Goal: Entertainment & Leisure: Consume media (video, audio)

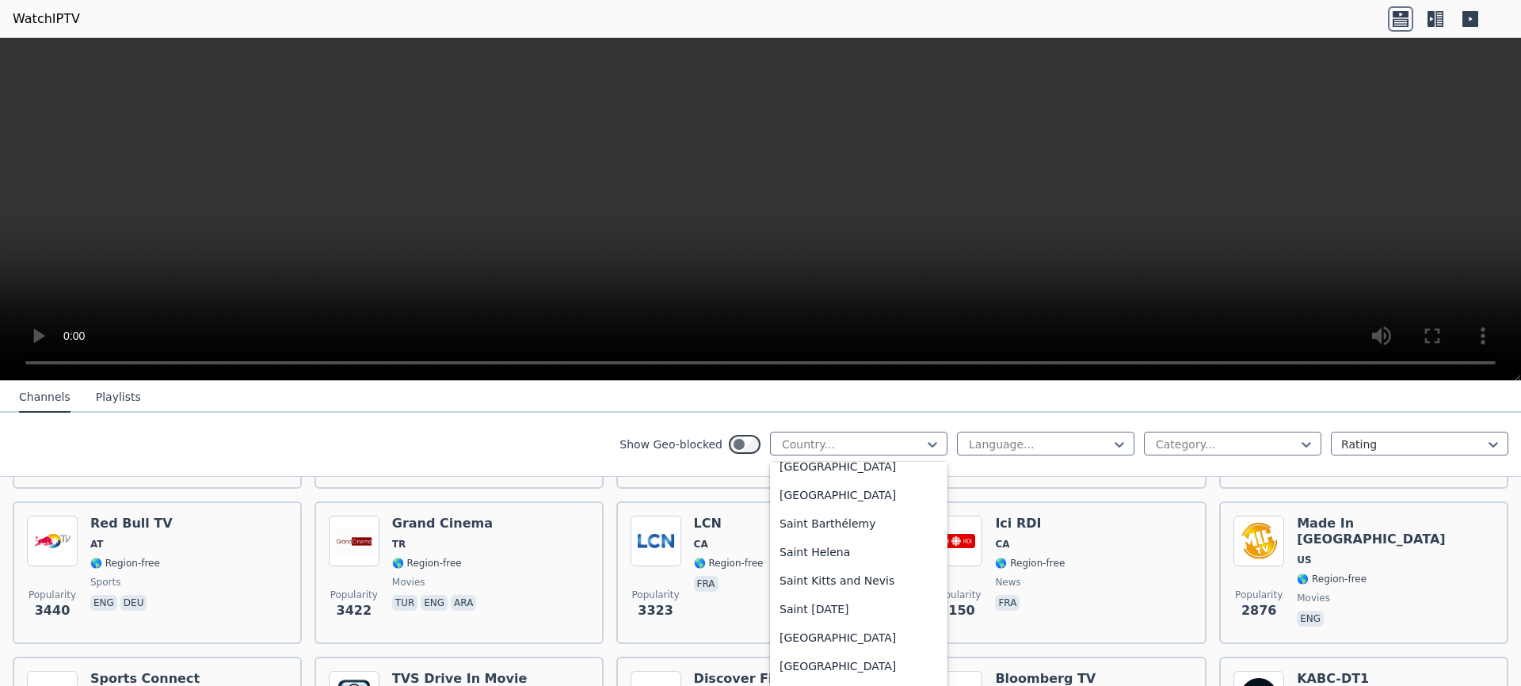
scroll to position [4326, 0]
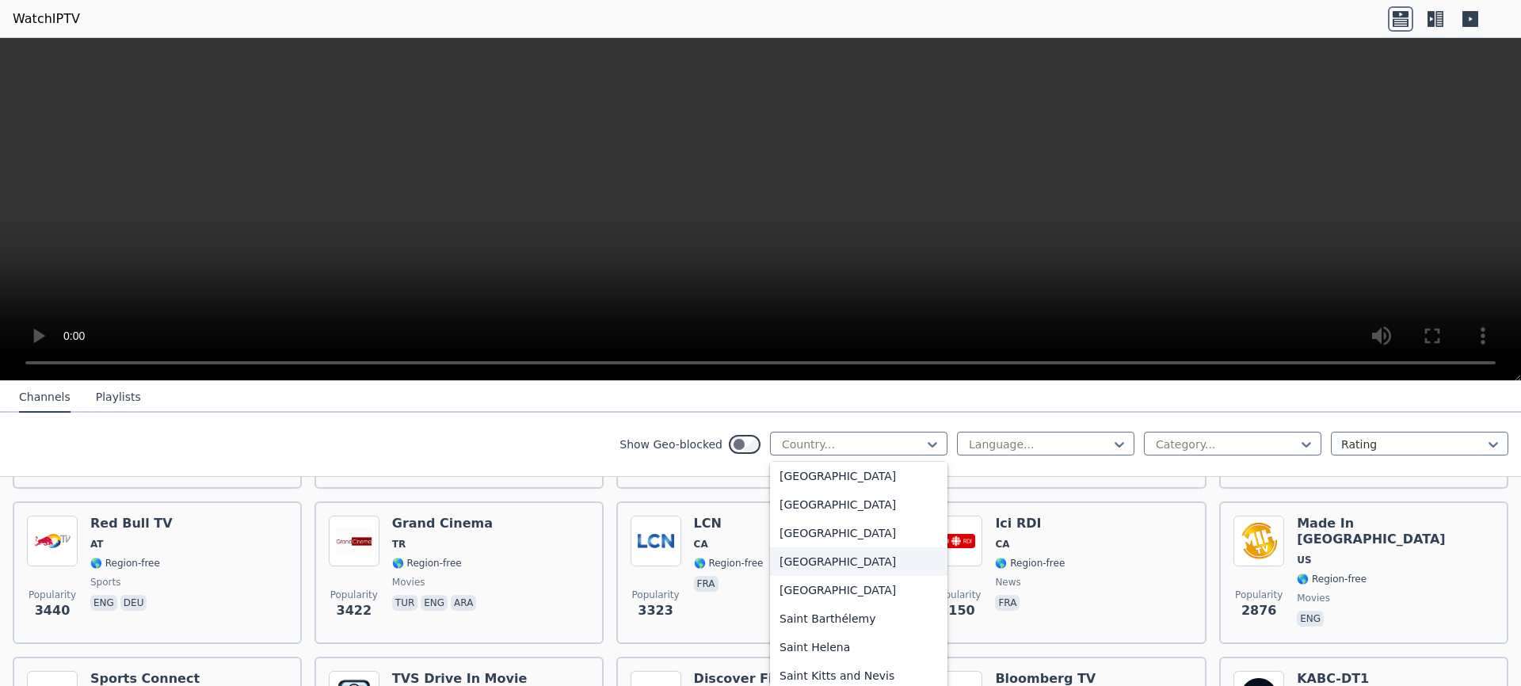
click at [773, 555] on div "[GEOGRAPHIC_DATA]" at bounding box center [858, 562] width 177 height 29
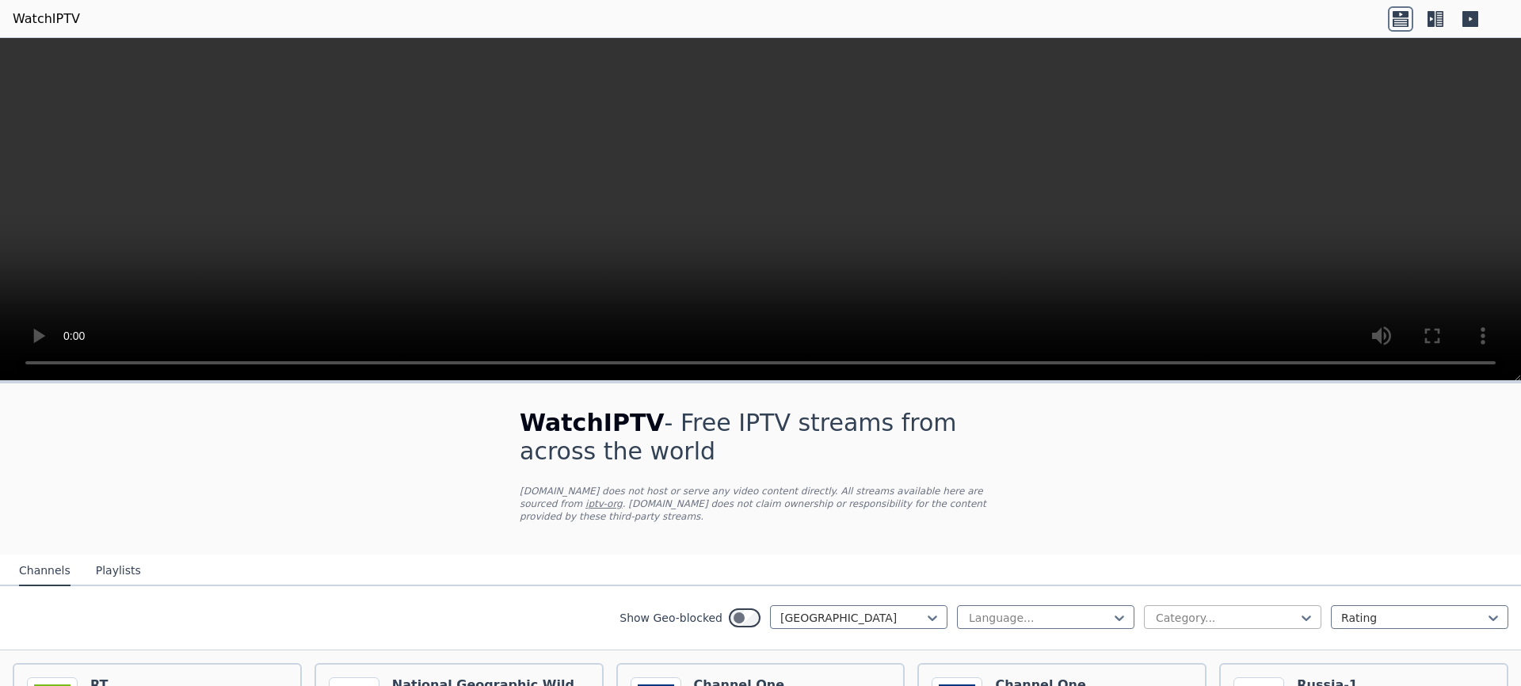
click at [1211, 606] on div "Category..." at bounding box center [1232, 617] width 177 height 24
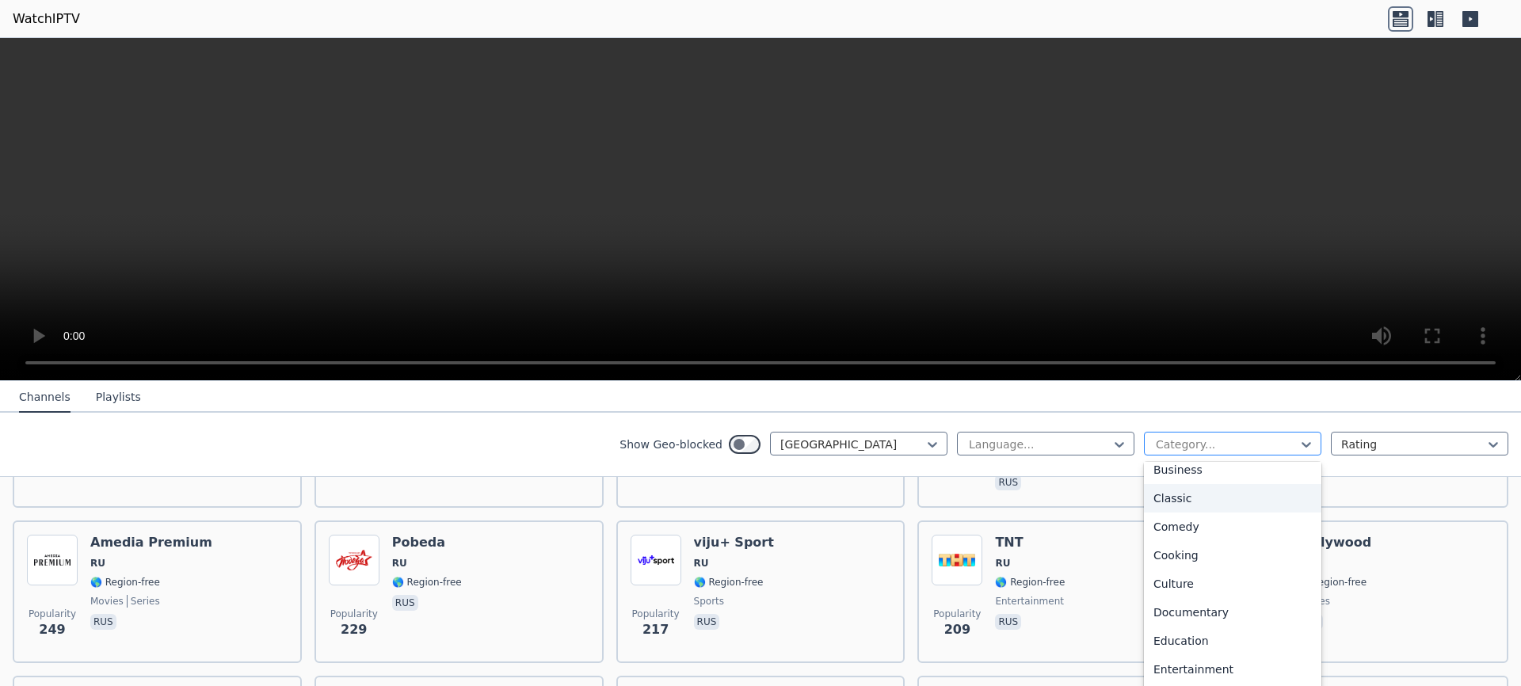
scroll to position [380, 0]
click at [1179, 559] on div "Music" at bounding box center [1232, 555] width 177 height 29
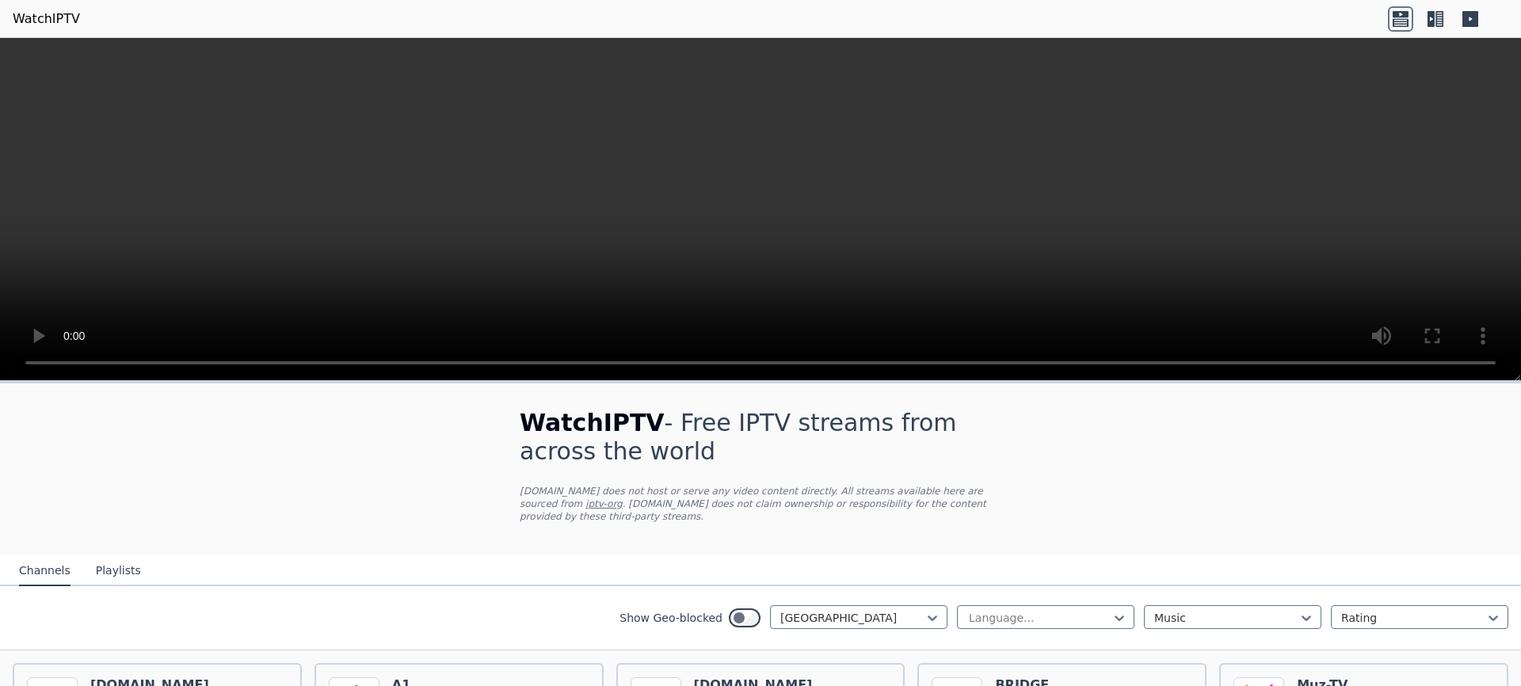
scroll to position [475, 0]
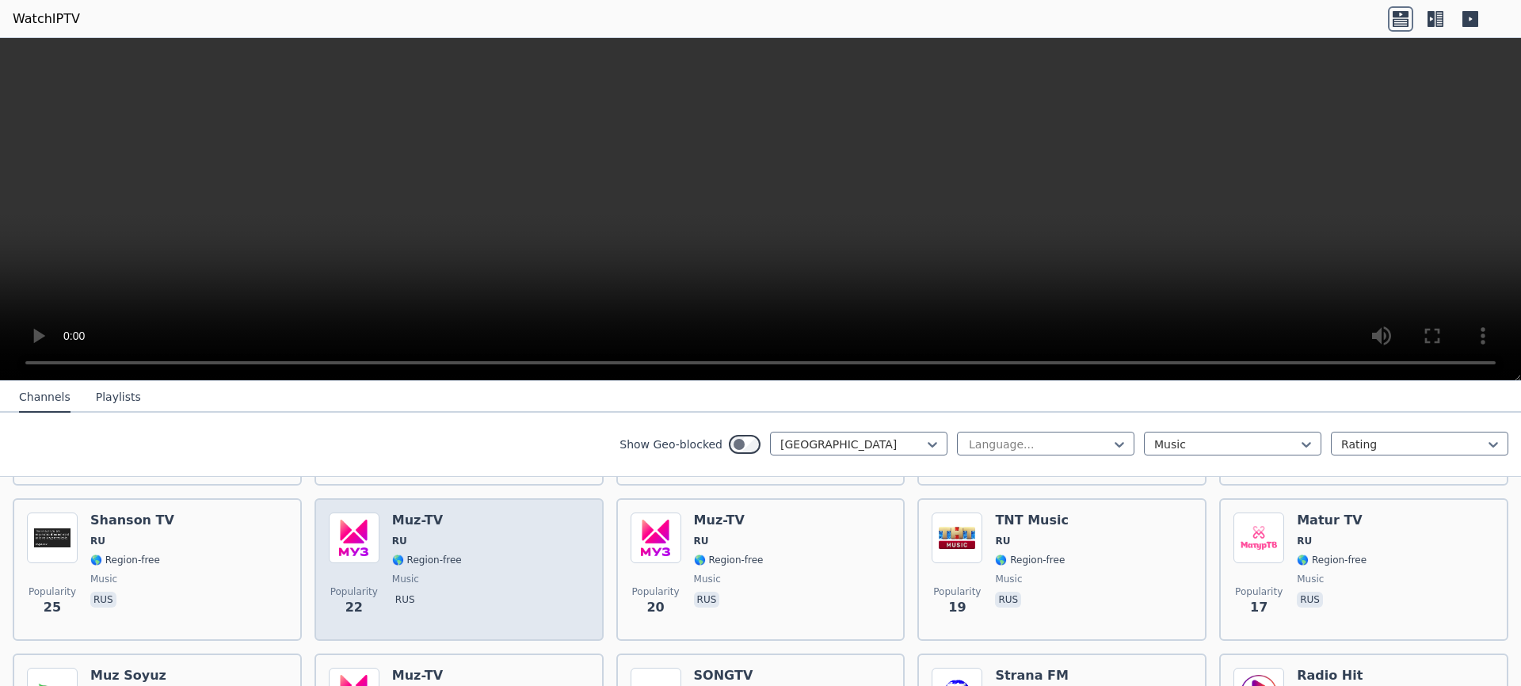
click at [441, 532] on div "Muz-TV RU 🌎 Region-free music rus" at bounding box center [427, 570] width 70 height 114
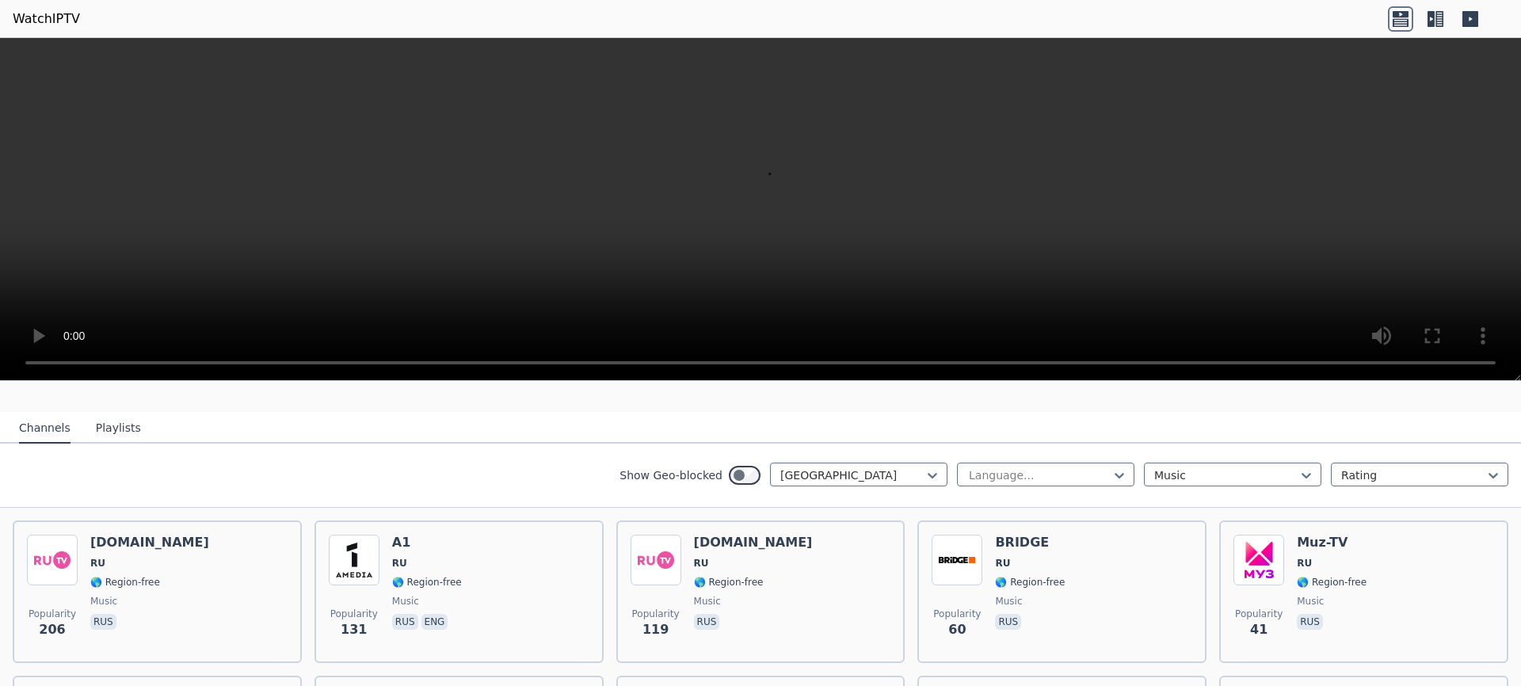
scroll to position [95, 0]
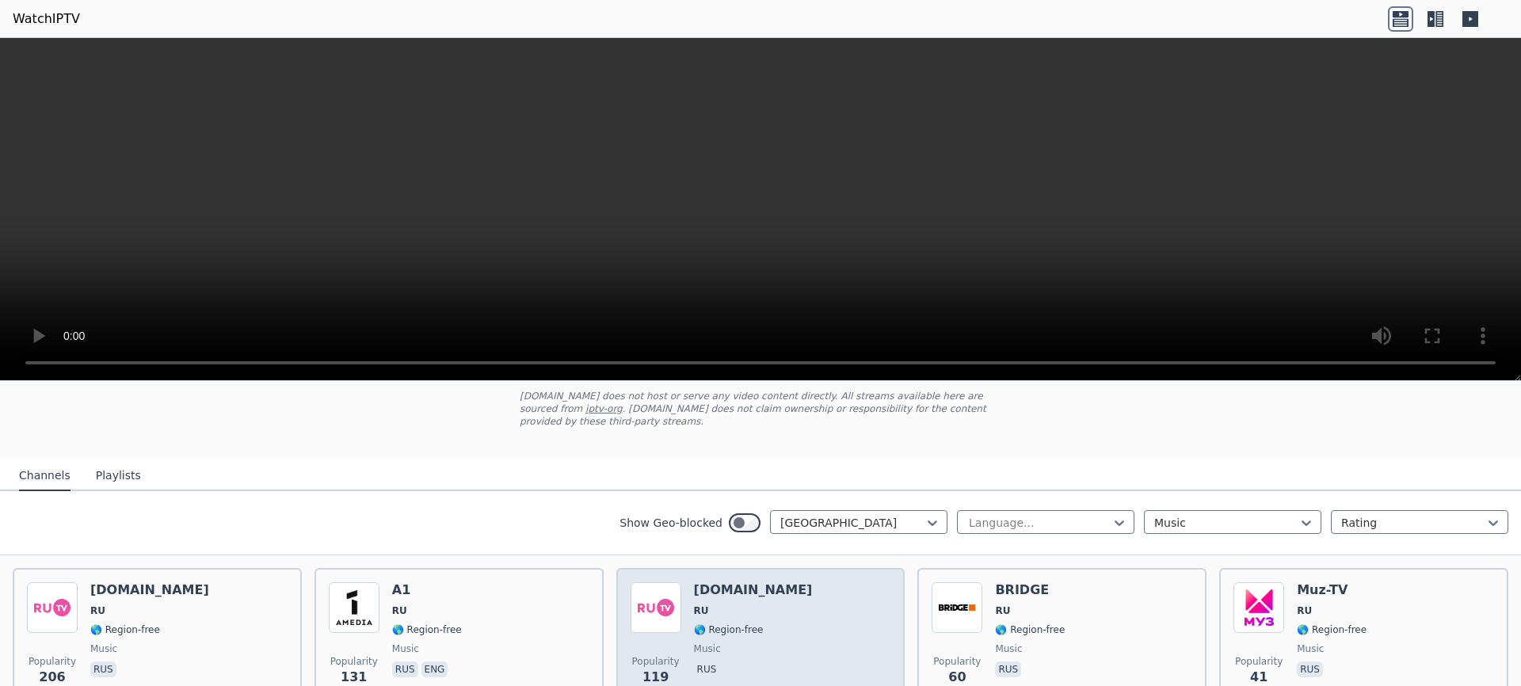
click at [852, 624] on div "Popularity 119 RU.TV RU 🌎 Region-free music rus" at bounding box center [761, 639] width 261 height 114
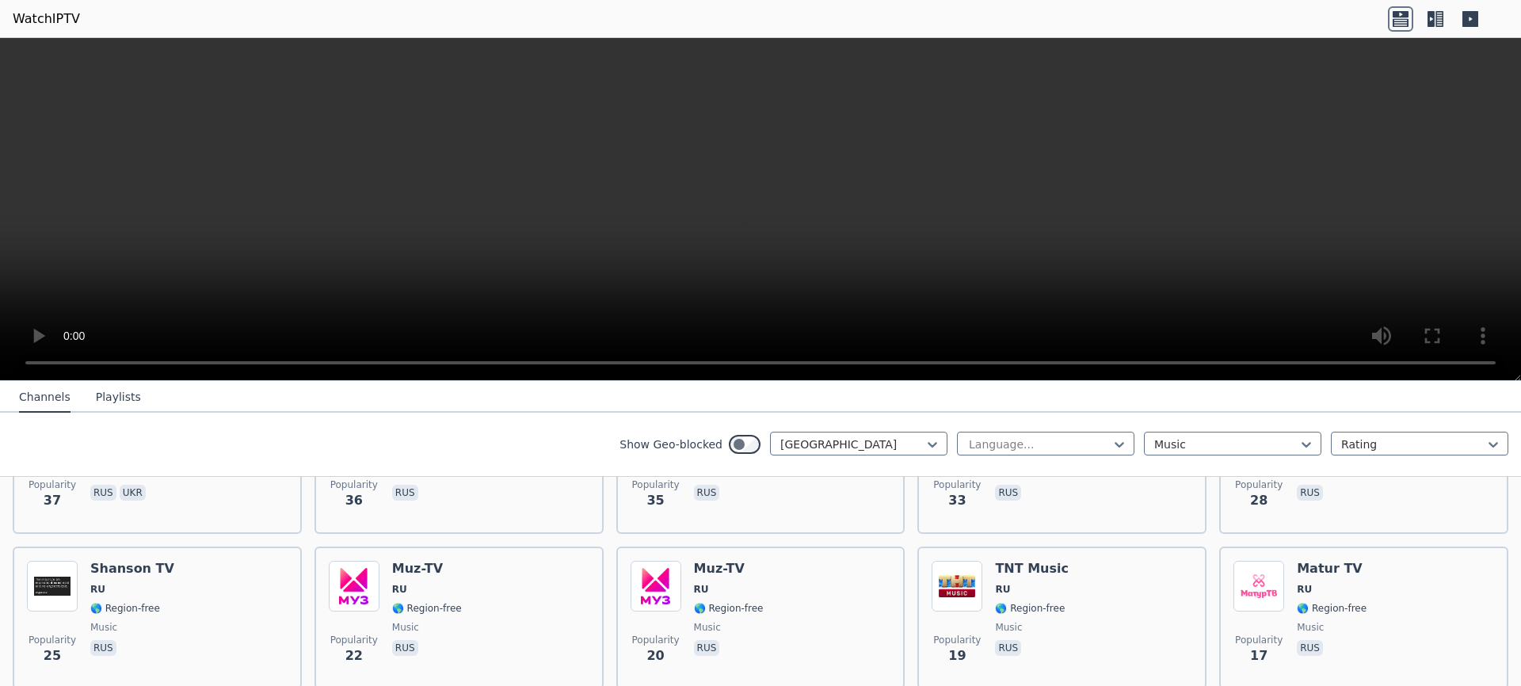
scroll to position [142, 0]
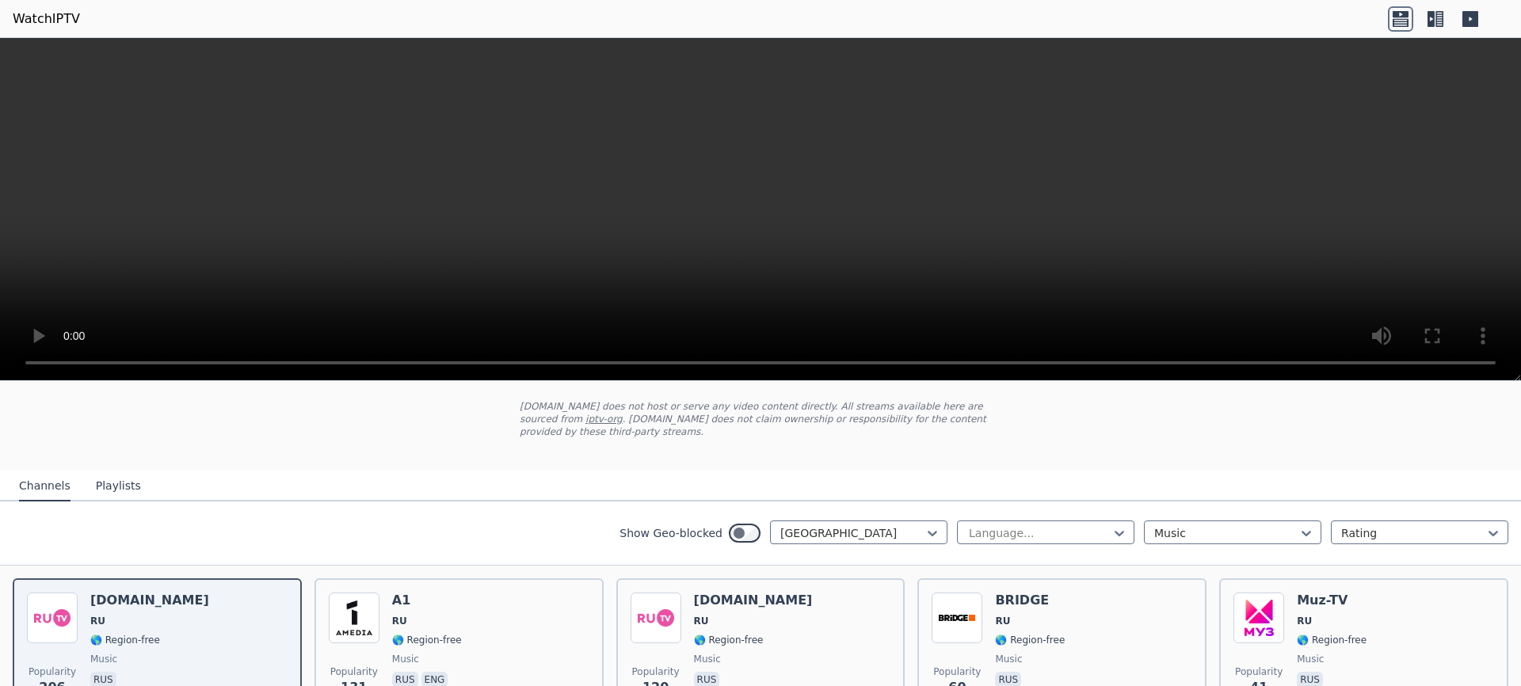
scroll to position [95, 0]
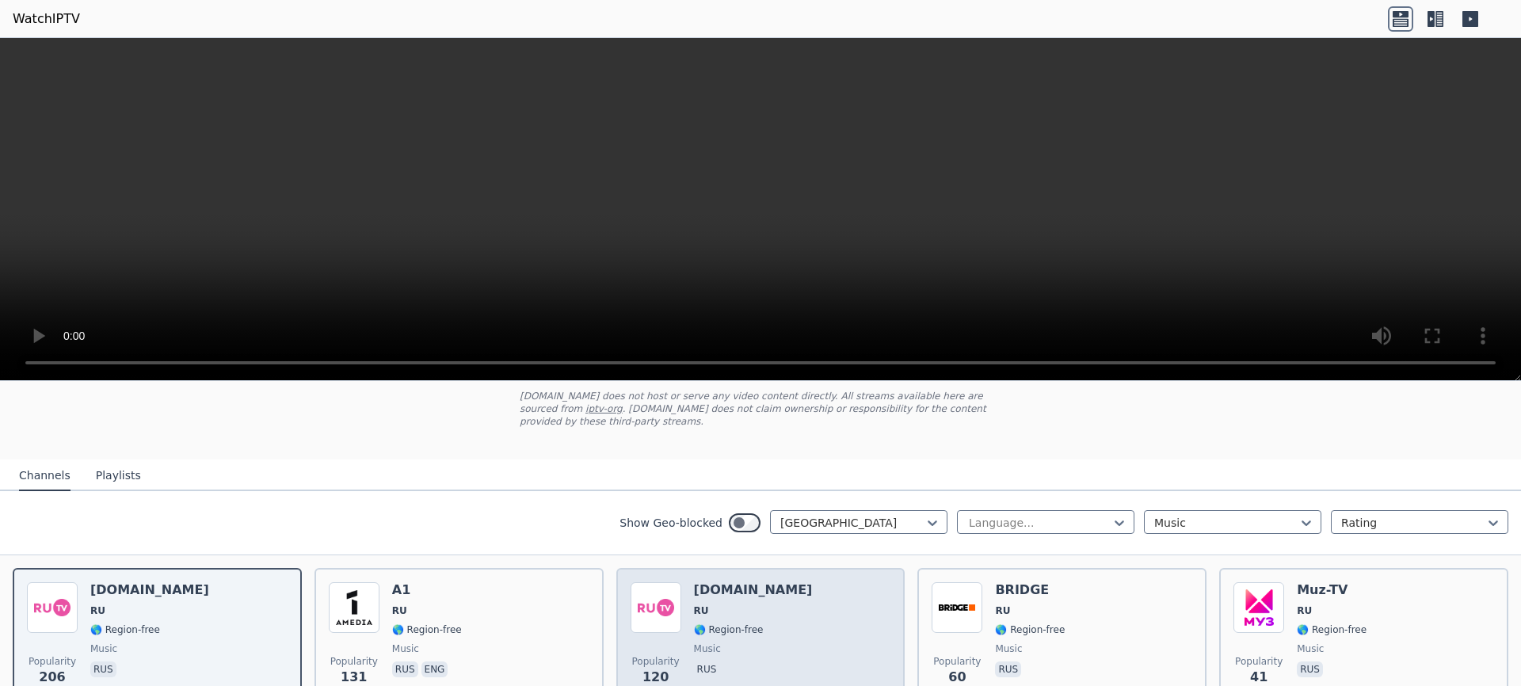
click at [654, 605] on img at bounding box center [656, 607] width 51 height 51
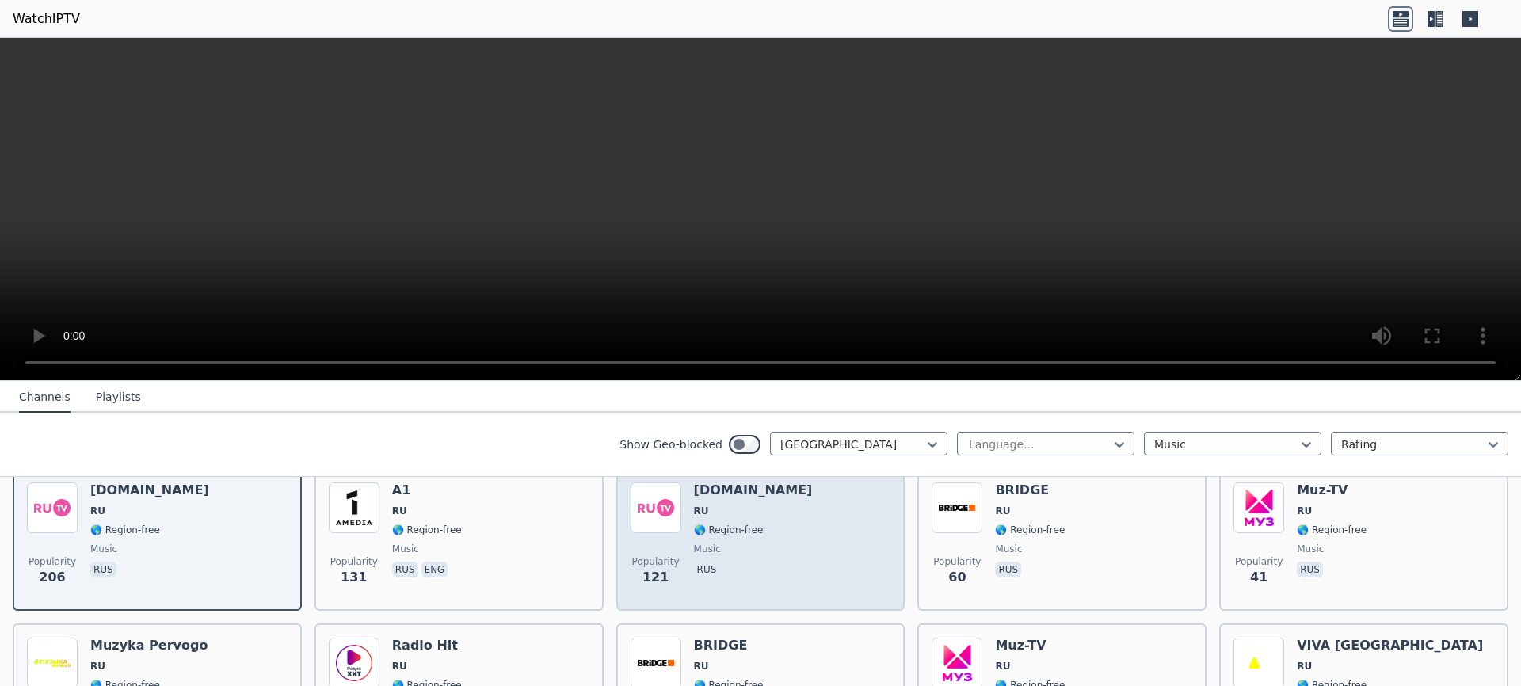
scroll to position [190, 0]
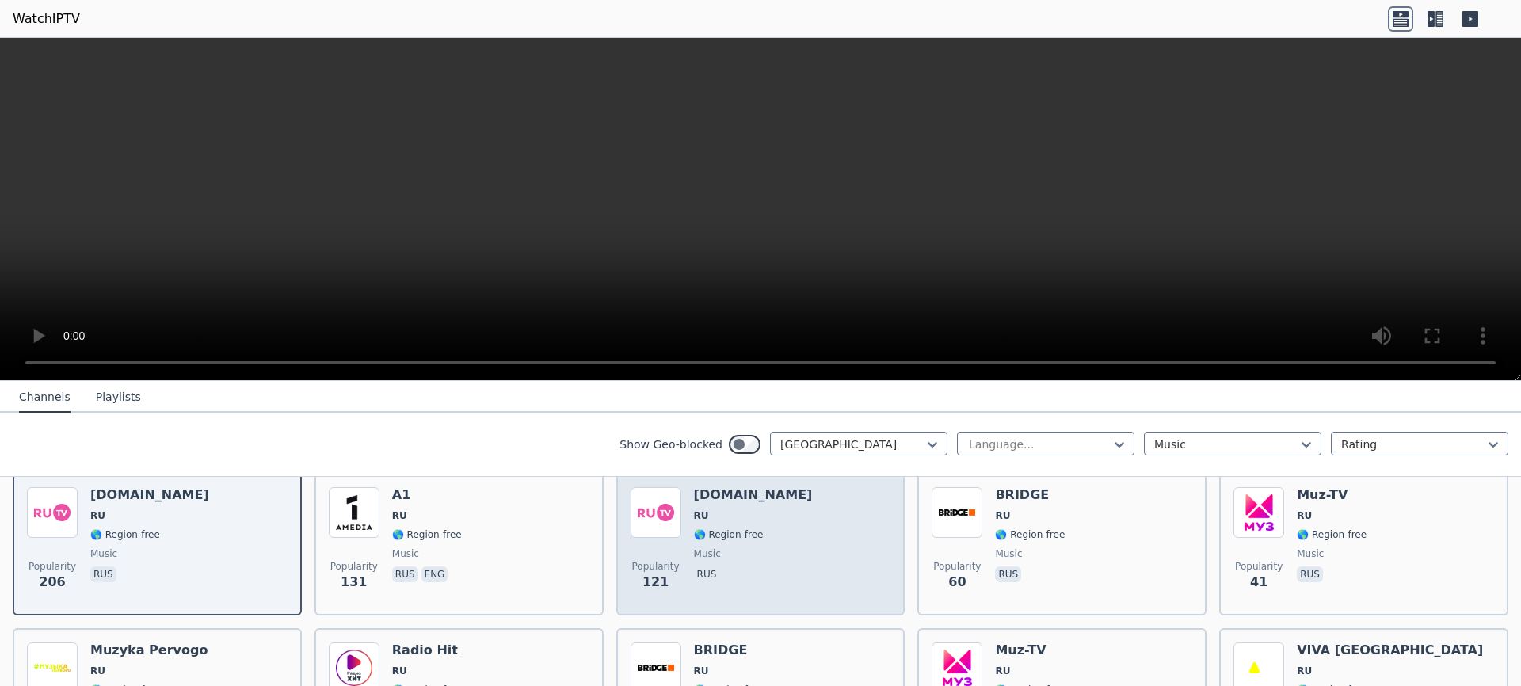
click at [779, 502] on div "Popularity 121 [DOMAIN_NAME] RU 🌎 Region-free music rus" at bounding box center [761, 544] width 261 height 114
